Goal: Information Seeking & Learning: Learn about a topic

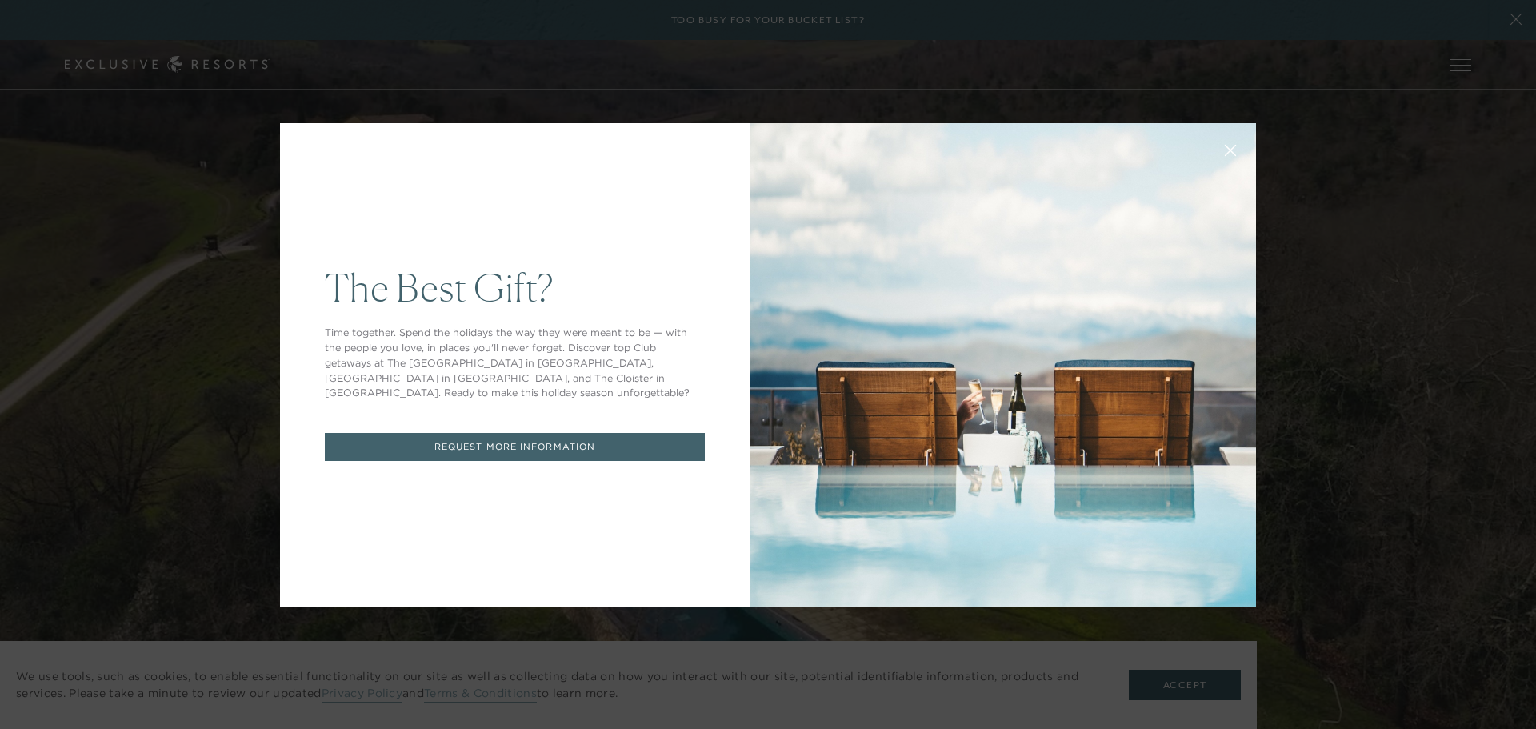
click at [1225, 145] on icon at bounding box center [1231, 150] width 12 height 12
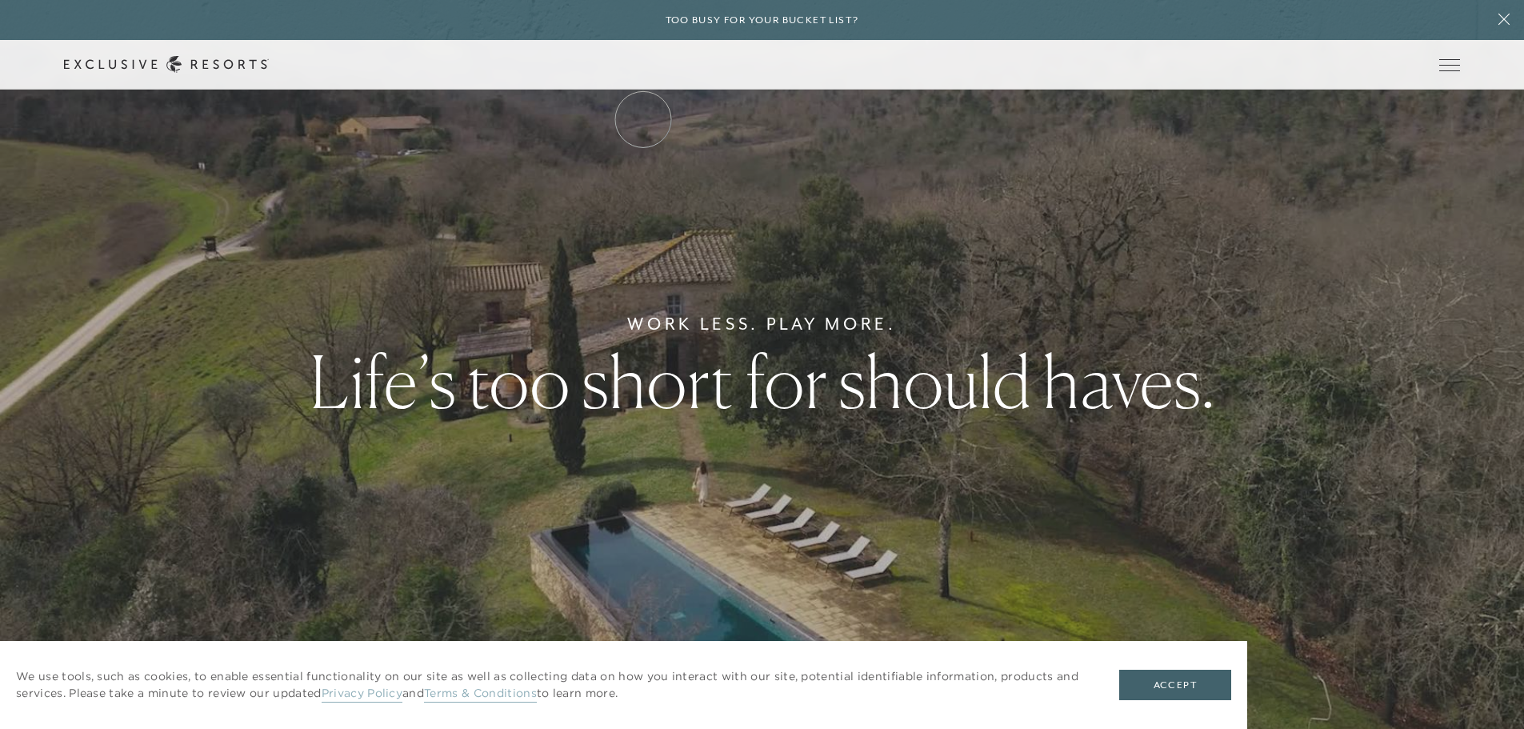
click at [0, 0] on link "The Collection" at bounding box center [0, 0] width 0 height 0
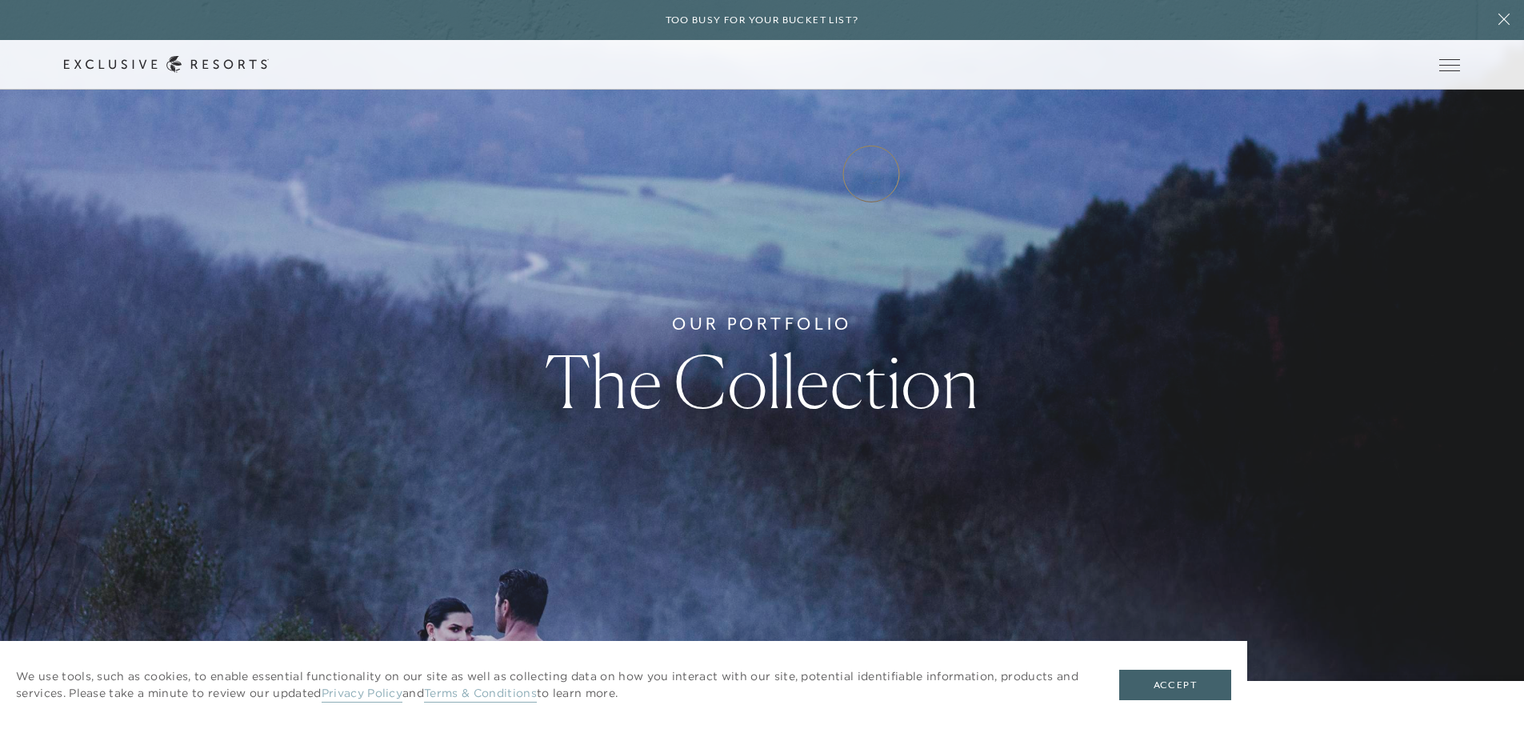
click at [0, 0] on link "Experience Collection" at bounding box center [0, 0] width 0 height 0
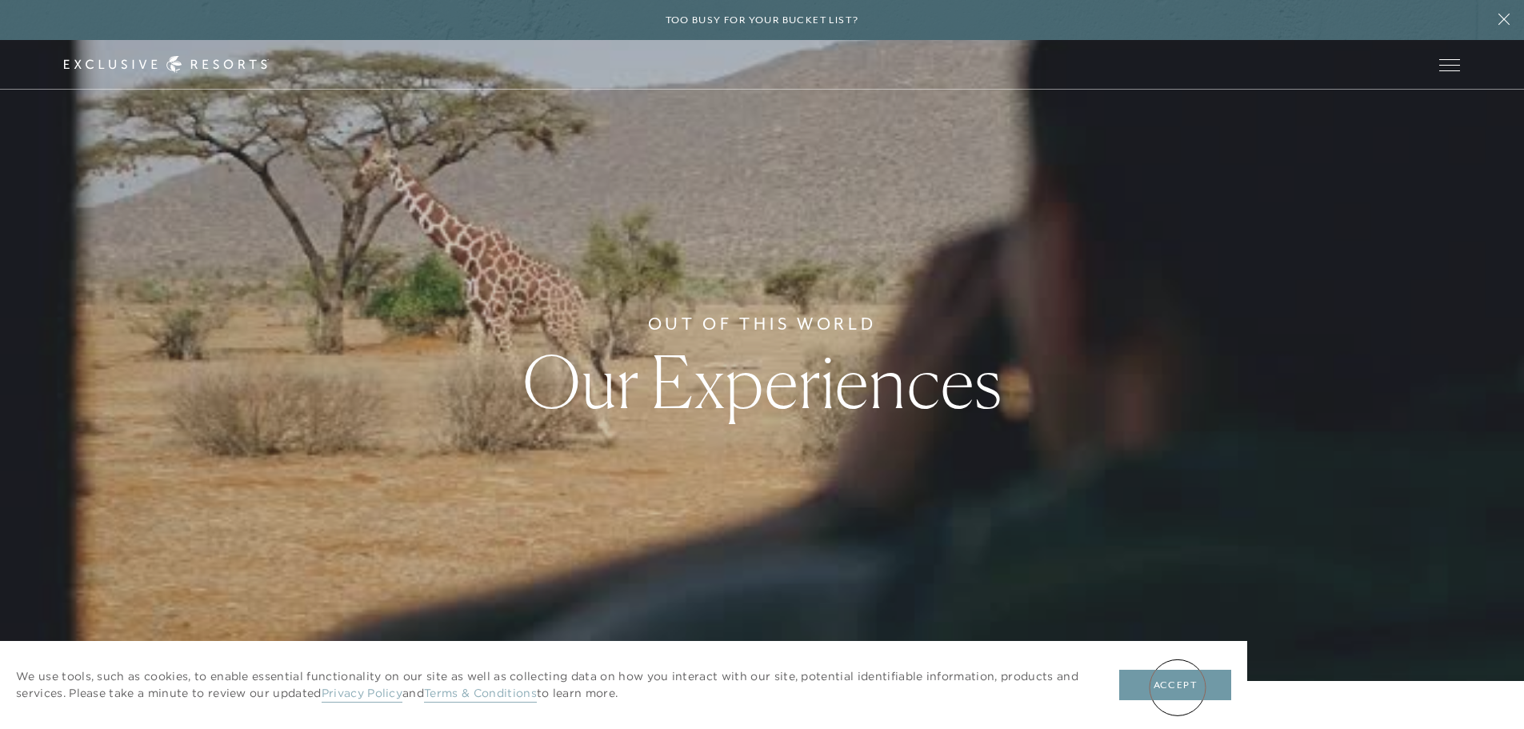
click at [1178, 687] on button "Accept" at bounding box center [1175, 685] width 112 height 30
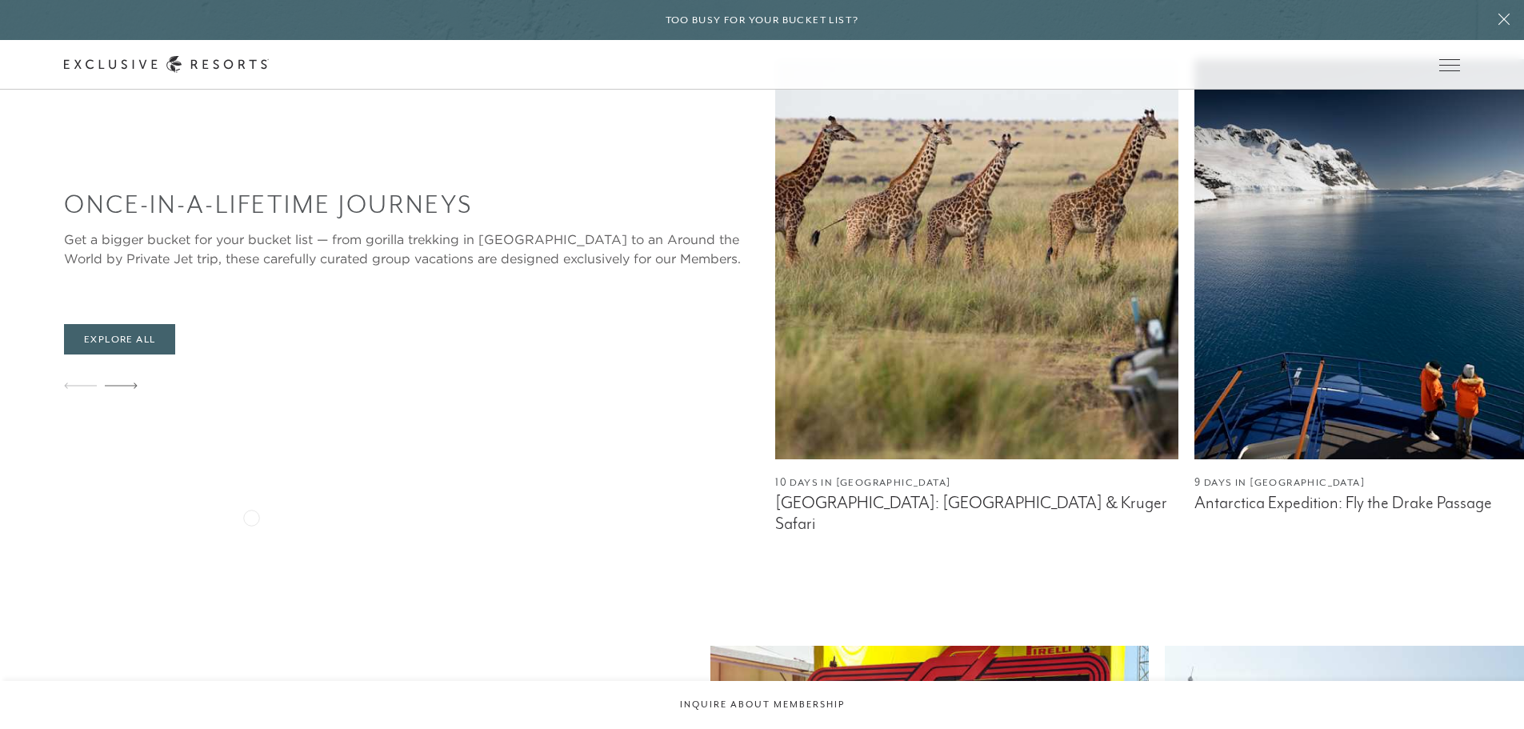
scroll to position [960, 0]
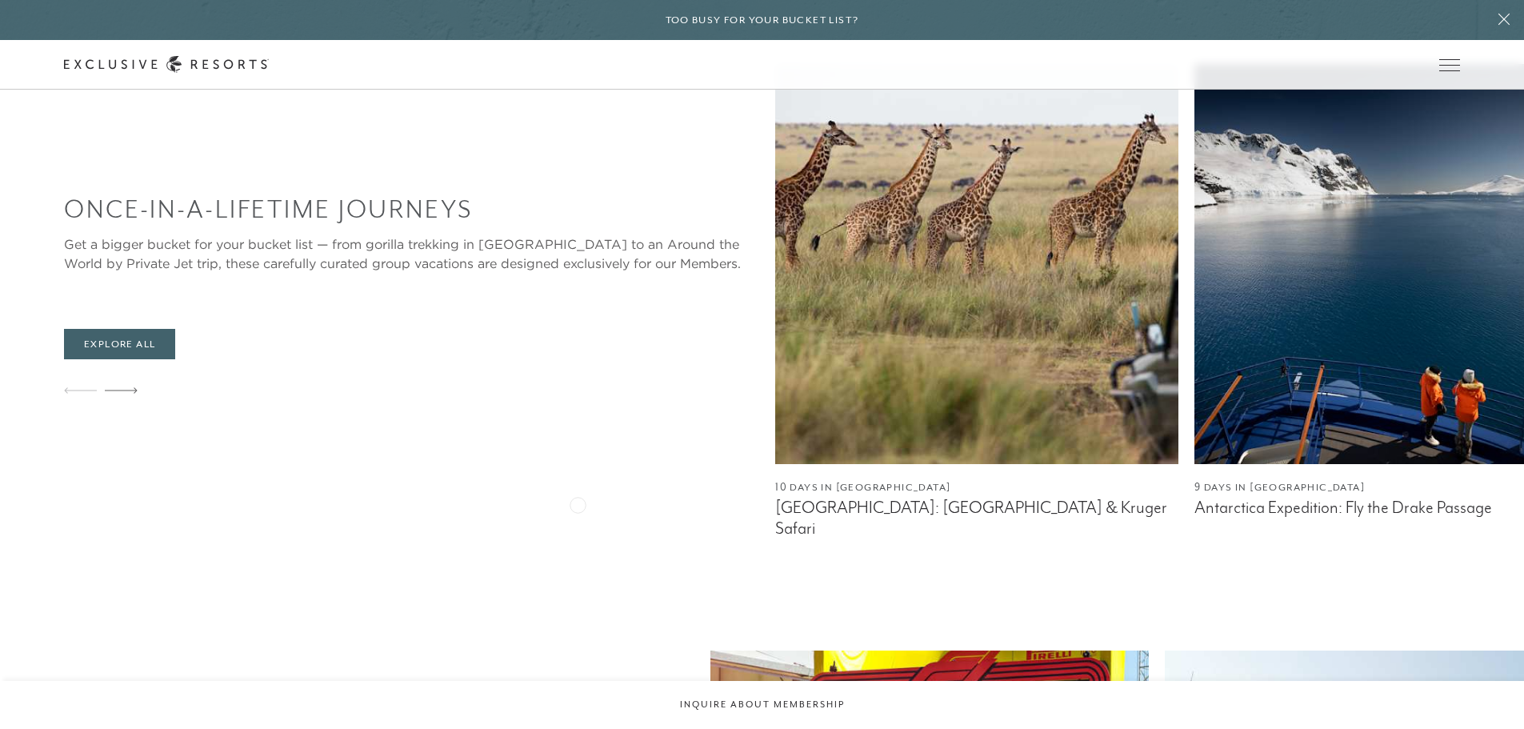
click at [775, 503] on figcaption "[GEOGRAPHIC_DATA]: [GEOGRAPHIC_DATA] & Kruger Safari" at bounding box center [976, 518] width 403 height 40
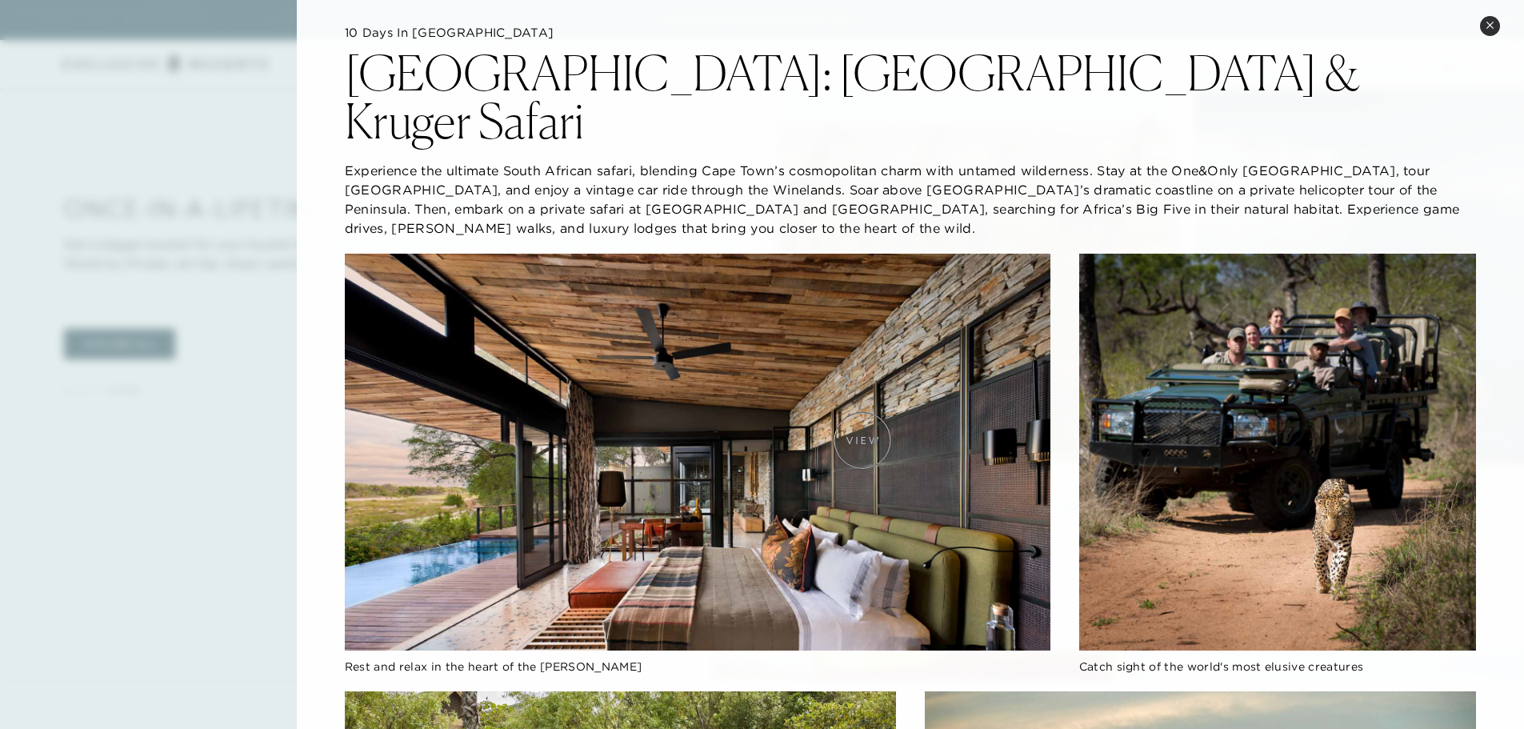
scroll to position [0, 0]
